Goal: Task Accomplishment & Management: Complete application form

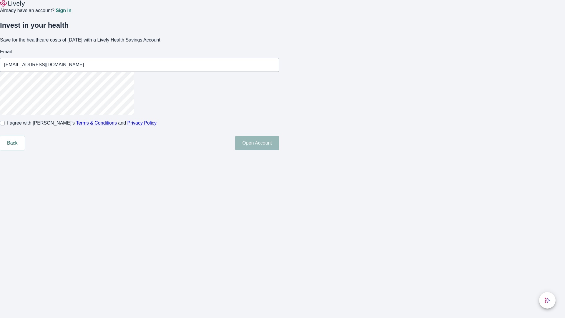
click at [5, 125] on input "I agree with Lively’s Terms & Conditions and Privacy Policy" at bounding box center [2, 123] width 5 height 5
checkbox input "true"
click at [279, 150] on button "Open Account" at bounding box center [257, 143] width 44 height 14
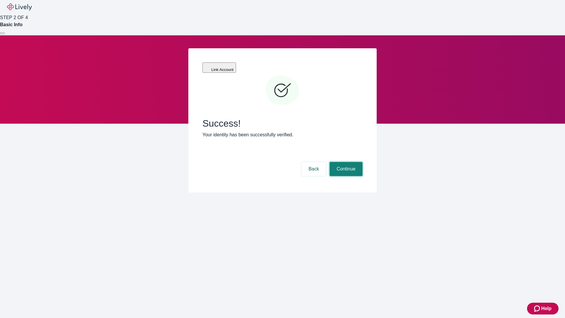
click at [345, 162] on button "Continue" at bounding box center [345, 169] width 33 height 14
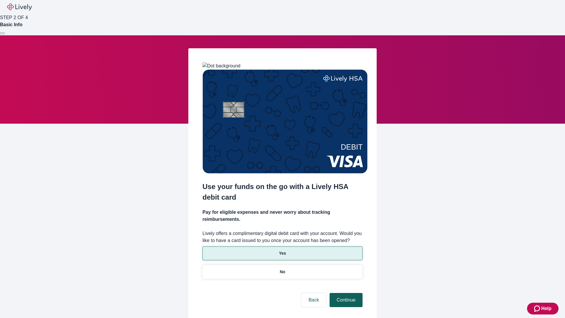
click at [282, 269] on p "No" at bounding box center [283, 272] width 6 height 6
click at [345, 293] on button "Continue" at bounding box center [345, 300] width 33 height 14
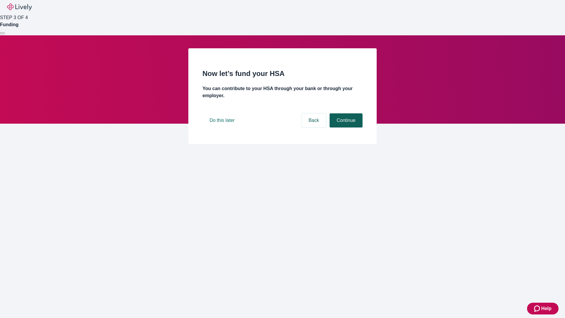
click at [345, 127] on button "Continue" at bounding box center [345, 120] width 33 height 14
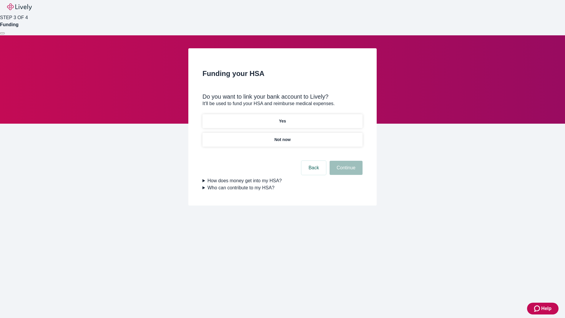
click at [282, 118] on p "Yes" at bounding box center [282, 121] width 7 height 6
click at [345, 161] on button "Continue" at bounding box center [345, 168] width 33 height 14
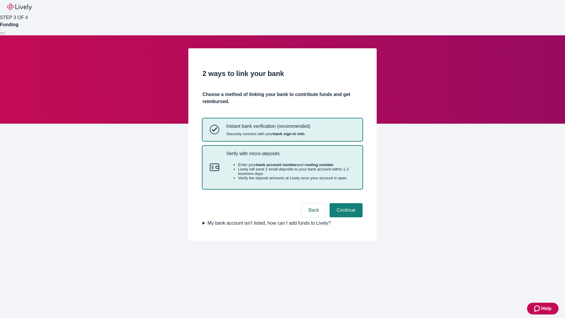
click at [290, 156] on p "Verify with micro-deposits" at bounding box center [290, 154] width 129 height 6
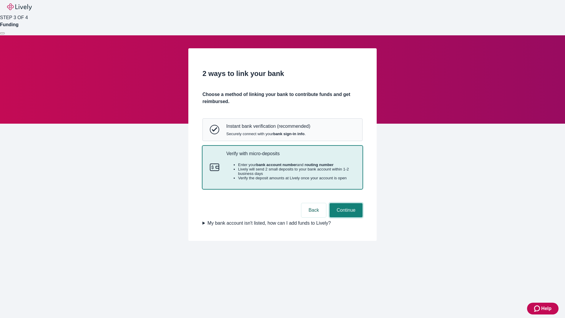
click at [345, 217] on button "Continue" at bounding box center [345, 210] width 33 height 14
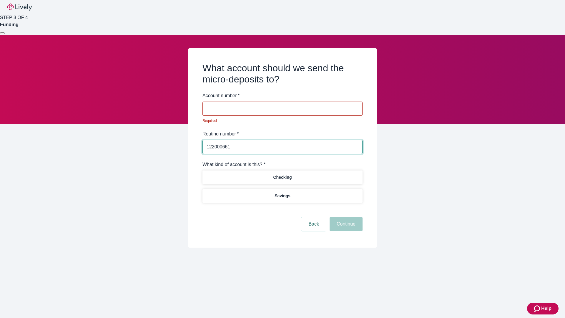
type input "122000661"
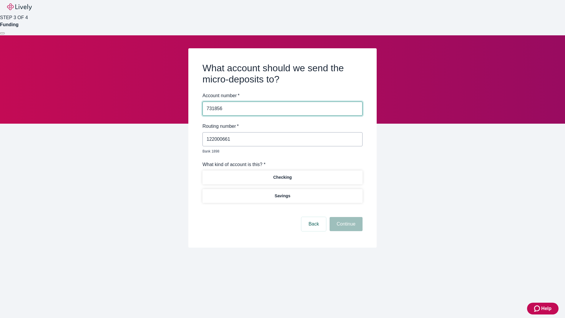
type input "731856"
click at [282, 174] on p "Checking" at bounding box center [282, 177] width 19 height 6
click at [345, 217] on button "Continue" at bounding box center [345, 224] width 33 height 14
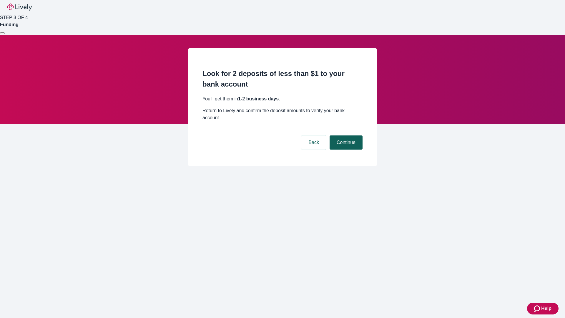
click at [345, 135] on button "Continue" at bounding box center [345, 142] width 33 height 14
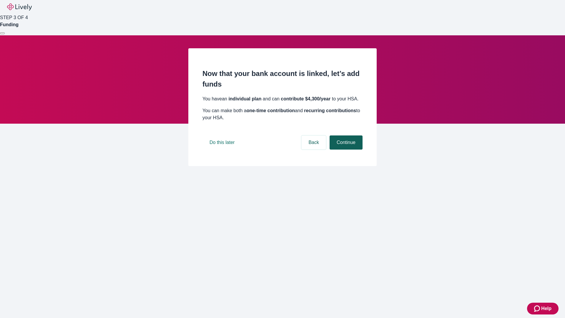
click at [345, 149] on button "Continue" at bounding box center [345, 142] width 33 height 14
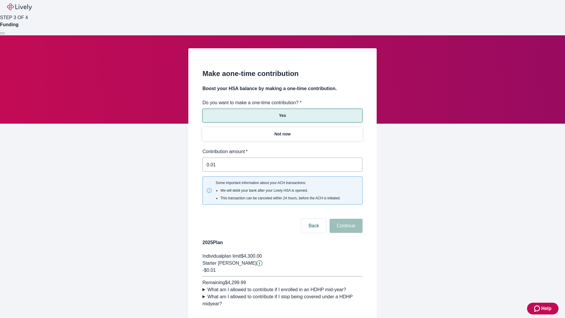
type input "0.01"
click at [345, 219] on button "Continue" at bounding box center [345, 226] width 33 height 14
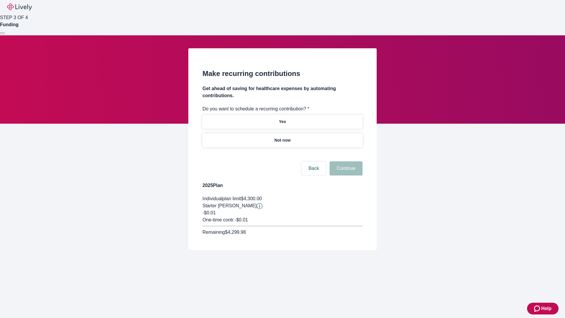
click at [282, 137] on p "Not now" at bounding box center [282, 140] width 16 height 6
click at [345, 161] on button "Continue" at bounding box center [345, 168] width 33 height 14
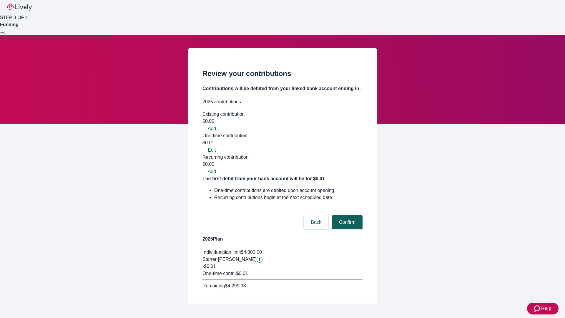
click at [346, 215] on button "Confirm" at bounding box center [347, 222] width 31 height 14
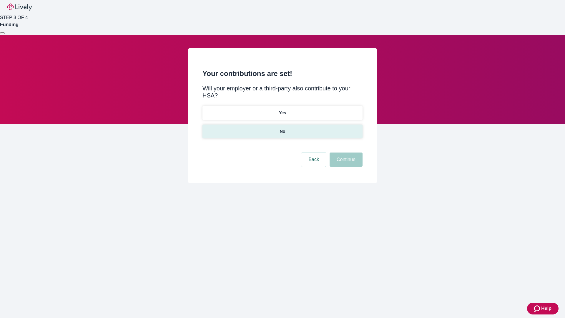
click at [282, 128] on p "No" at bounding box center [283, 131] width 6 height 6
click at [345, 152] on button "Continue" at bounding box center [345, 159] width 33 height 14
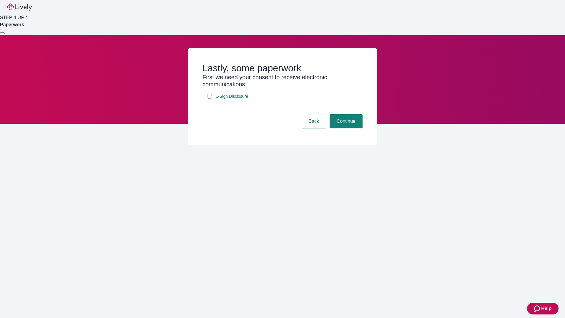
click at [209, 99] on input "E-Sign Disclosure" at bounding box center [209, 96] width 5 height 5
checkbox input "true"
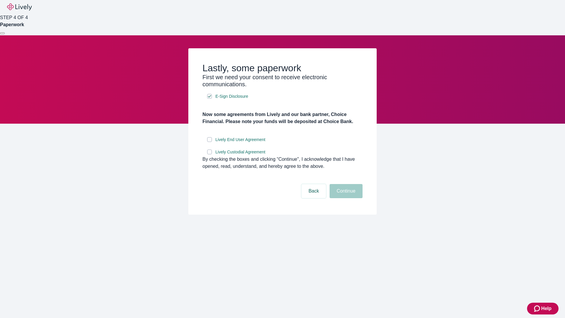
click at [209, 142] on input "Lively End User Agreement" at bounding box center [209, 139] width 5 height 5
checkbox input "true"
click at [209, 154] on input "Lively Custodial Agreement" at bounding box center [209, 151] width 5 height 5
checkbox input "true"
click at [345, 198] on button "Continue" at bounding box center [345, 191] width 33 height 14
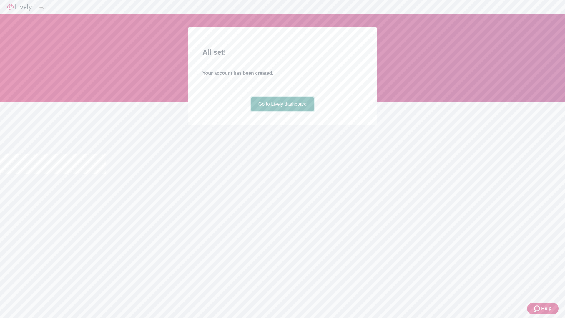
click at [282, 111] on link "Go to Lively dashboard" at bounding box center [282, 104] width 63 height 14
